Goal: Task Accomplishment & Management: Use online tool/utility

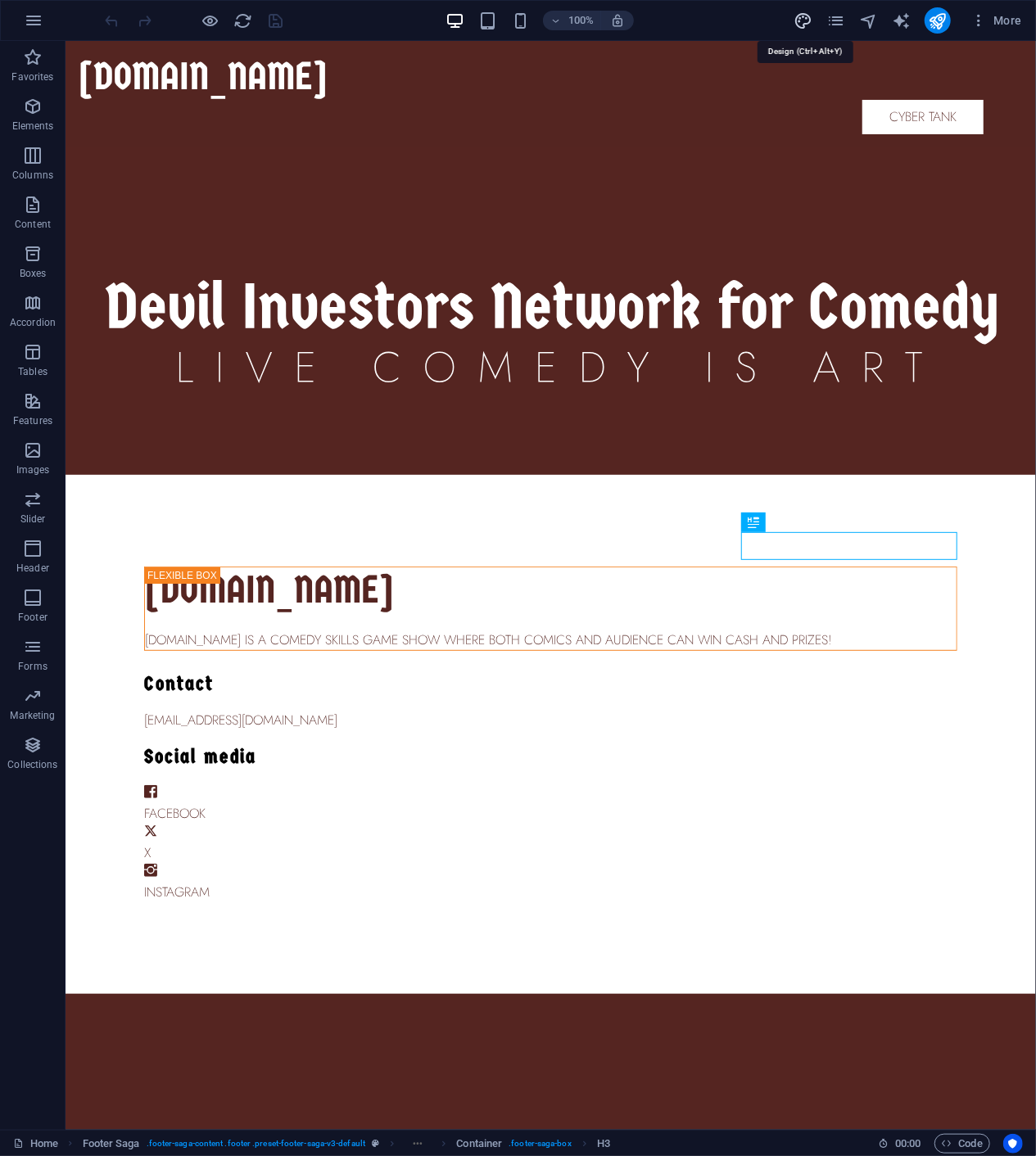
click at [808, 24] on icon "design" at bounding box center [803, 21] width 19 height 19
select select "px"
select select "200"
select select "px"
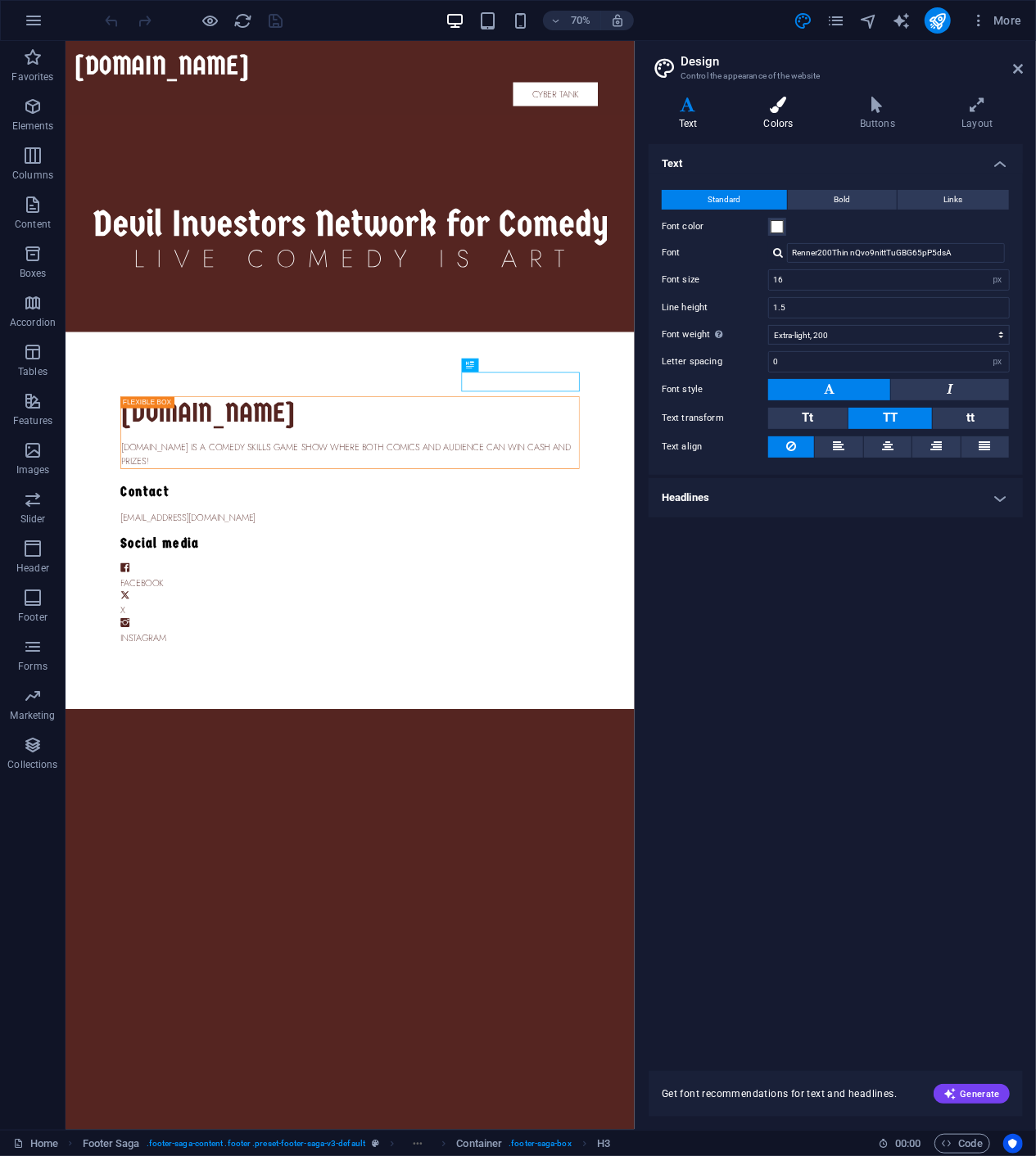
click at [782, 114] on h4 "Colors" at bounding box center [782, 113] width 96 height 34
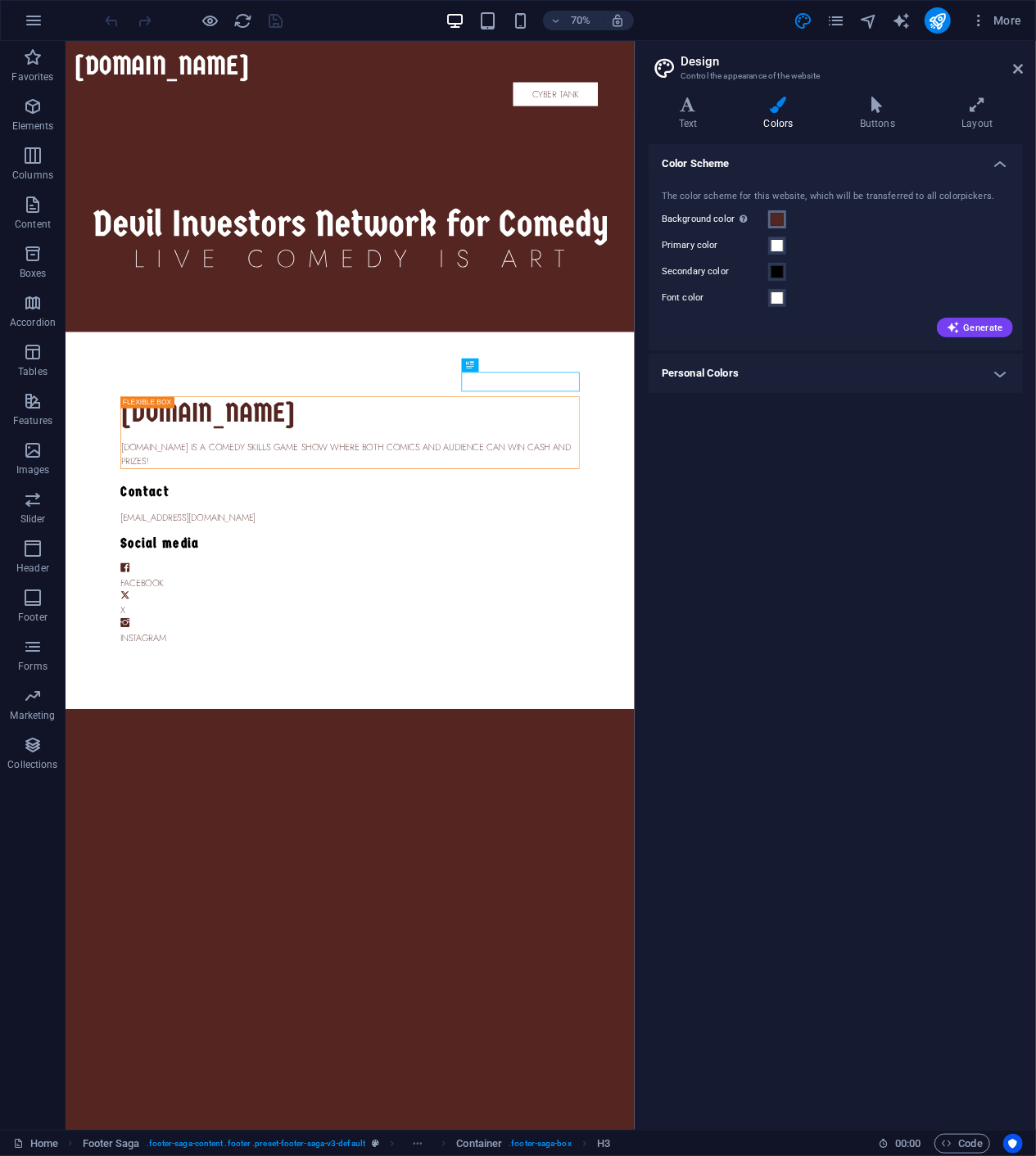
click at [776, 220] on span at bounding box center [777, 220] width 13 height 13
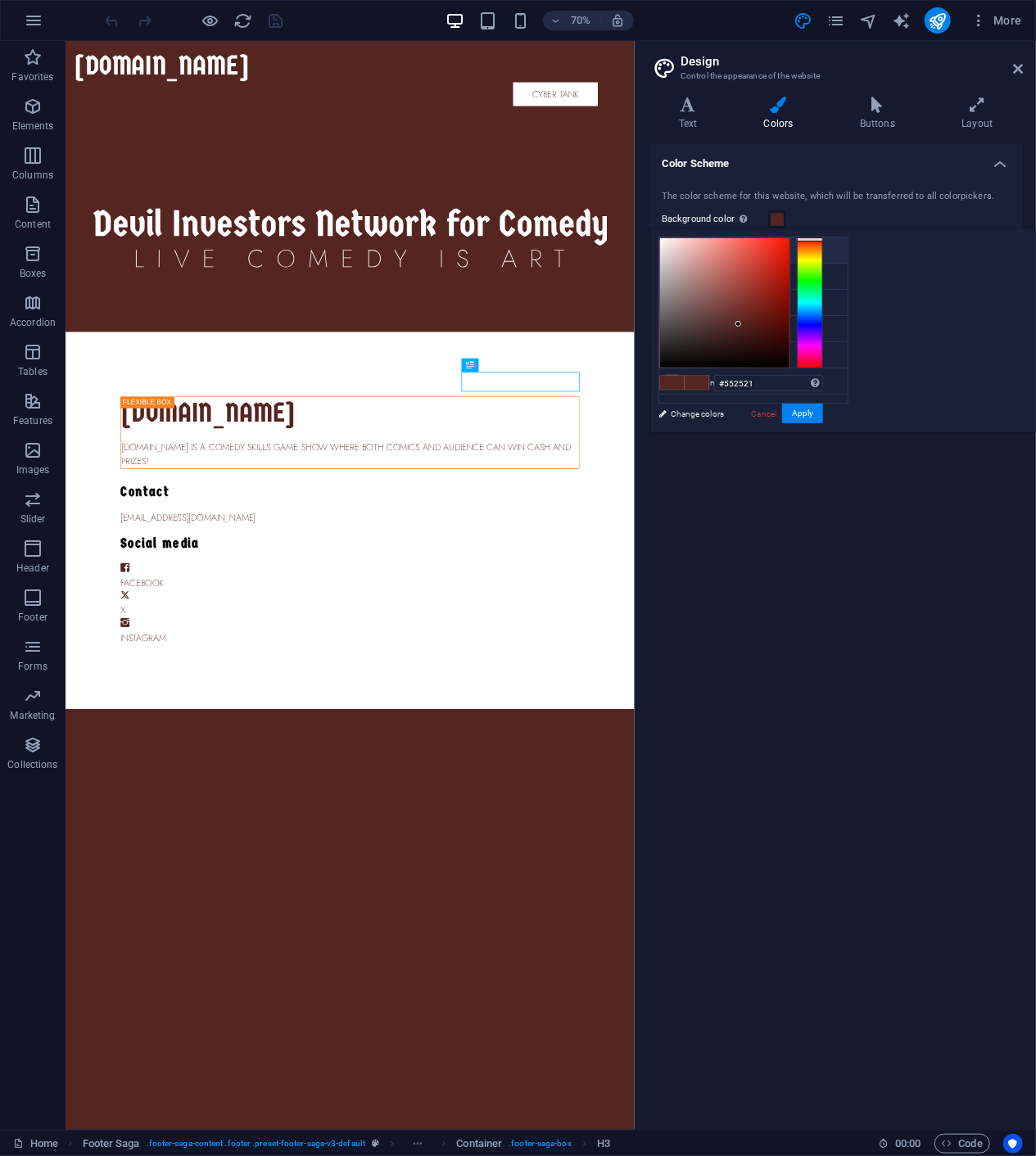
click at [773, 252] on small "#552521" at bounding box center [769, 253] width 24 height 12
click at [760, 250] on small "#552521" at bounding box center [769, 253] width 24 height 12
click at [773, 251] on small "#552521" at bounding box center [769, 253] width 24 height 12
click at [823, 382] on input "#552521" at bounding box center [768, 383] width 109 height 16
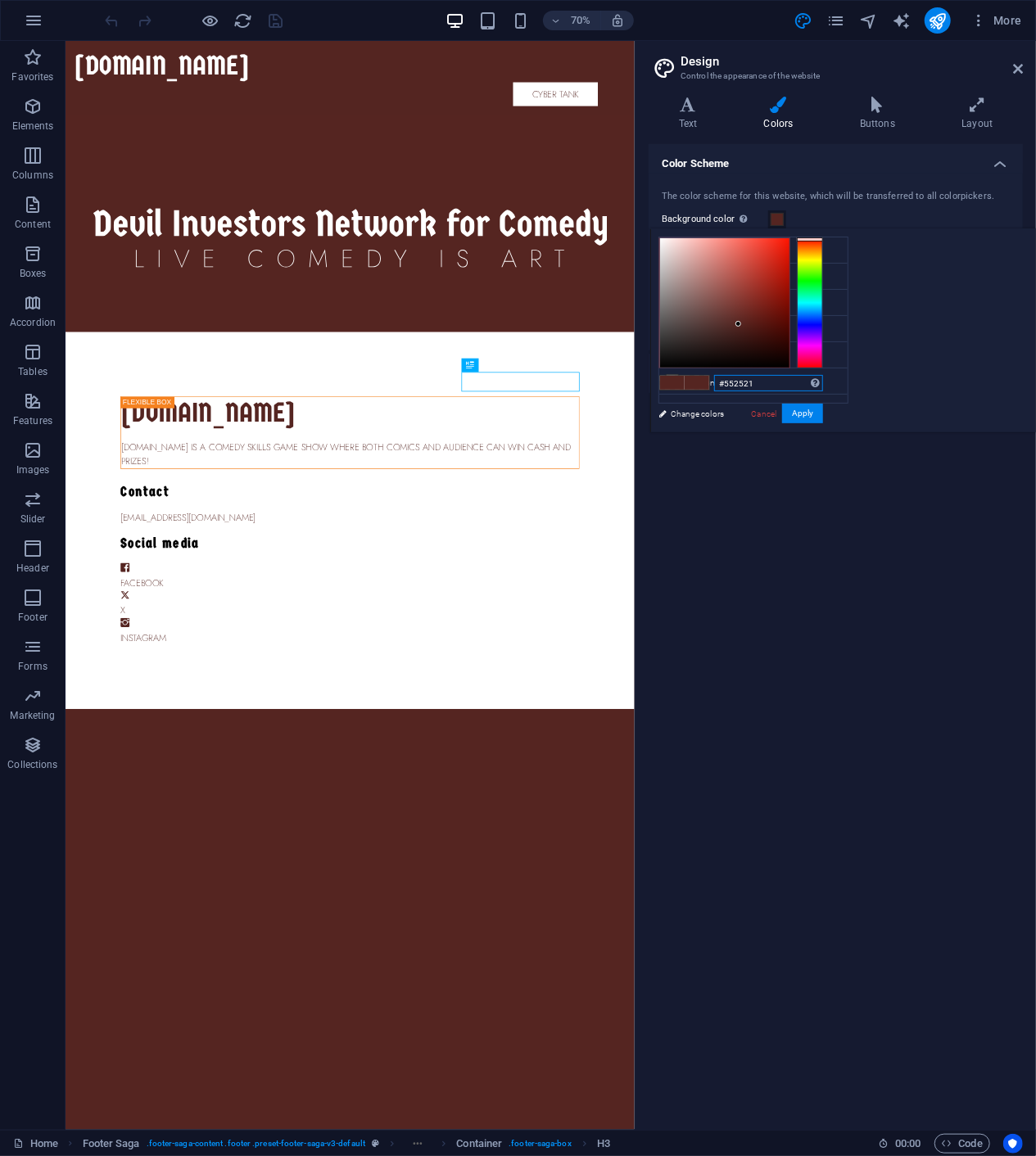
click at [823, 382] on input "#552521" at bounding box center [768, 383] width 109 height 16
click at [768, 299] on small "#000000" at bounding box center [763, 305] width 24 height 12
click at [759, 278] on small "#ffffff" at bounding box center [749, 279] width 20 height 12
type input "#ffffff"
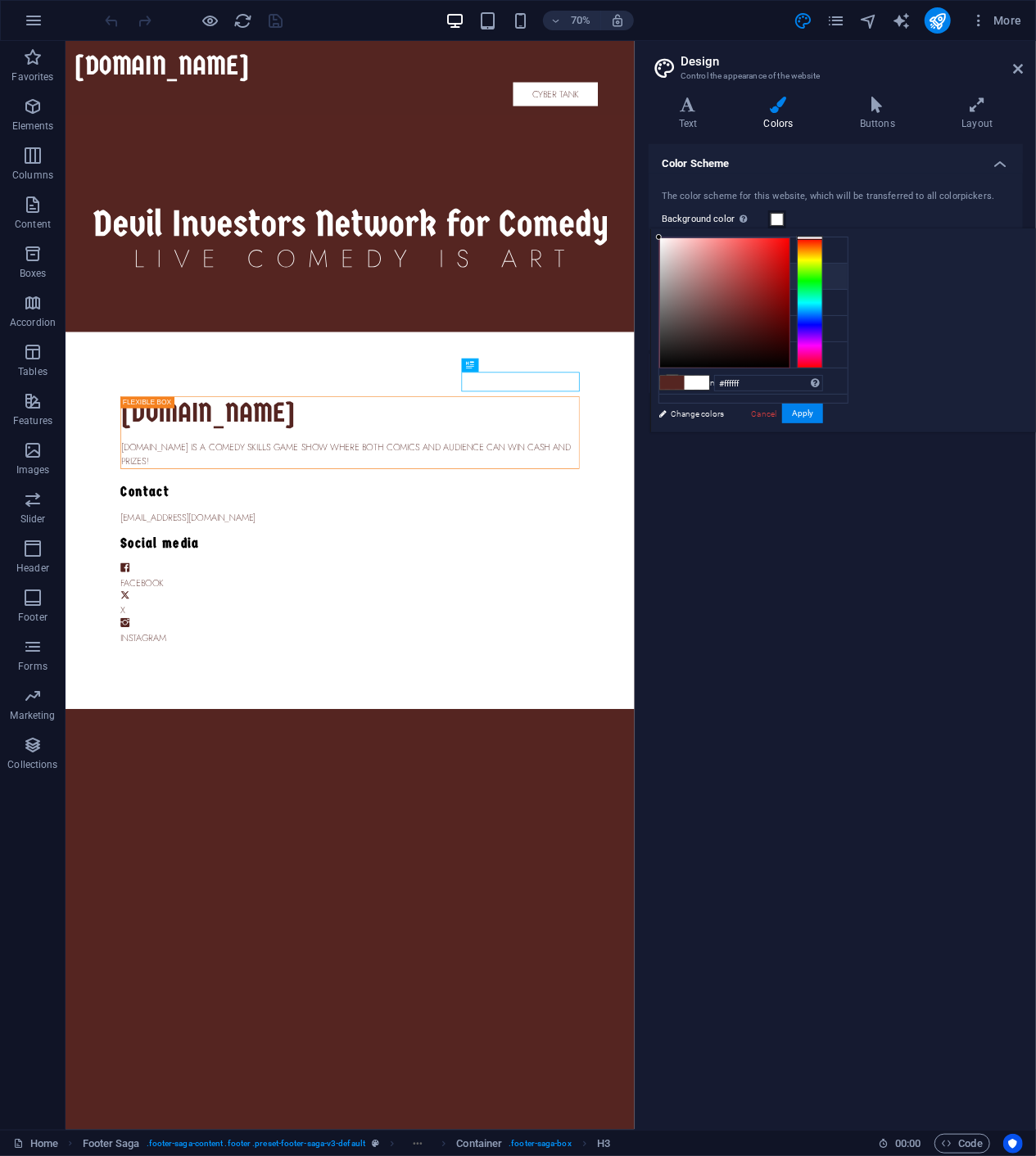
click at [759, 278] on small "#ffffff" at bounding box center [749, 279] width 20 height 12
click at [823, 381] on input "#ffffff" at bounding box center [768, 383] width 109 height 16
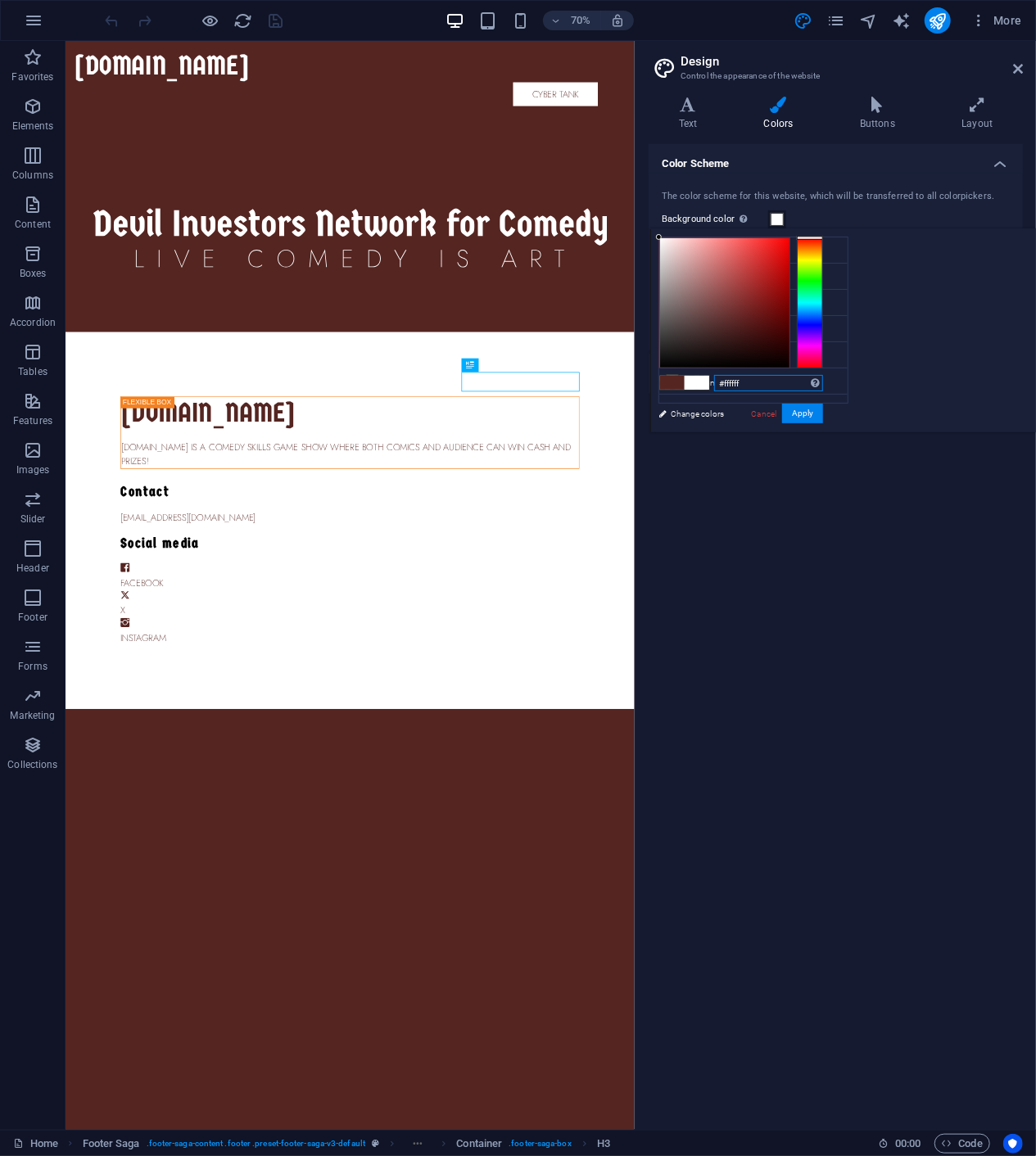
click at [823, 381] on input "#ffffff" at bounding box center [768, 383] width 109 height 16
